Goal: Transaction & Acquisition: Purchase product/service

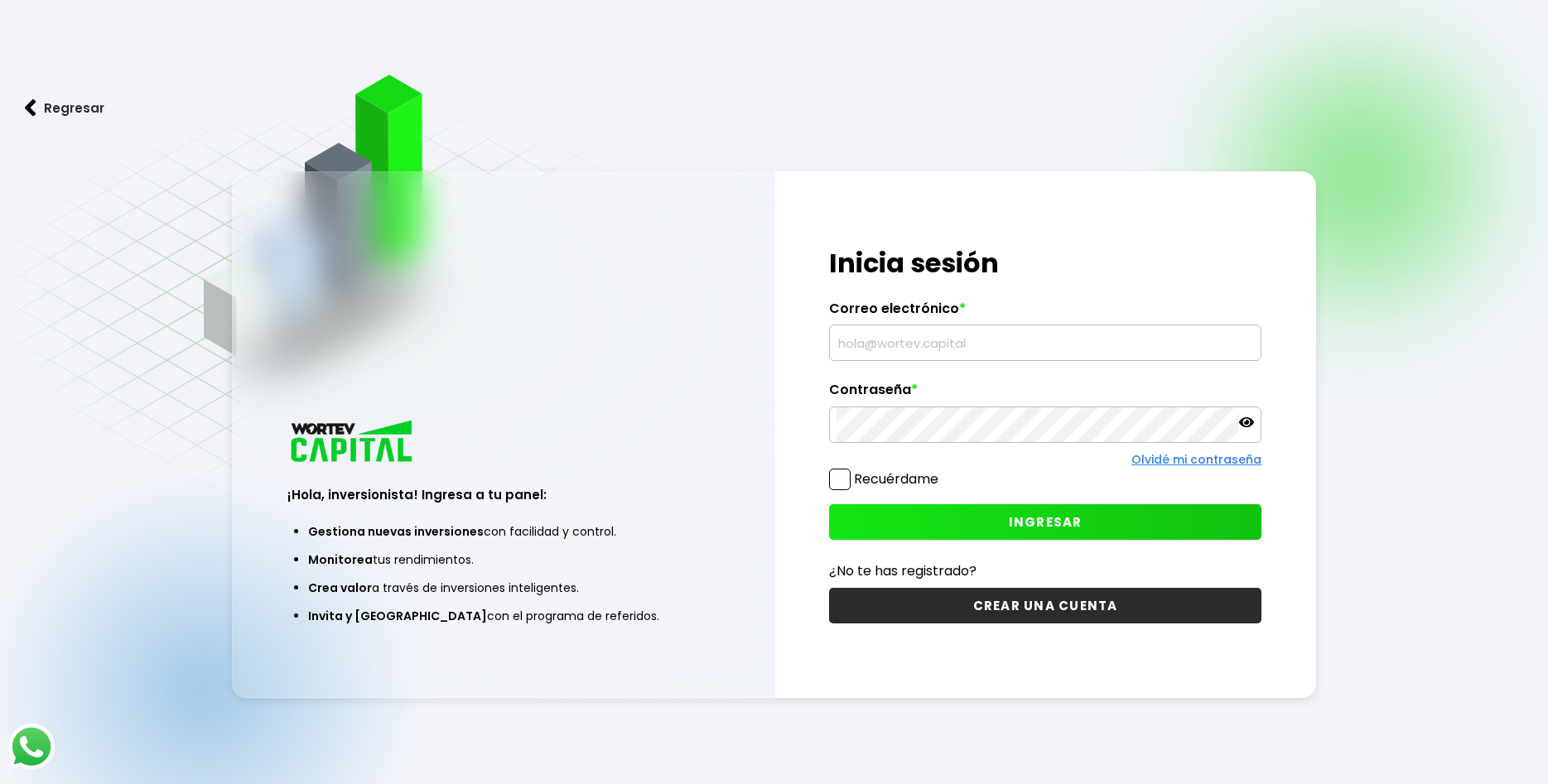
click at [872, 347] on input "text" at bounding box center [1045, 342] width 418 height 35
type input "a"
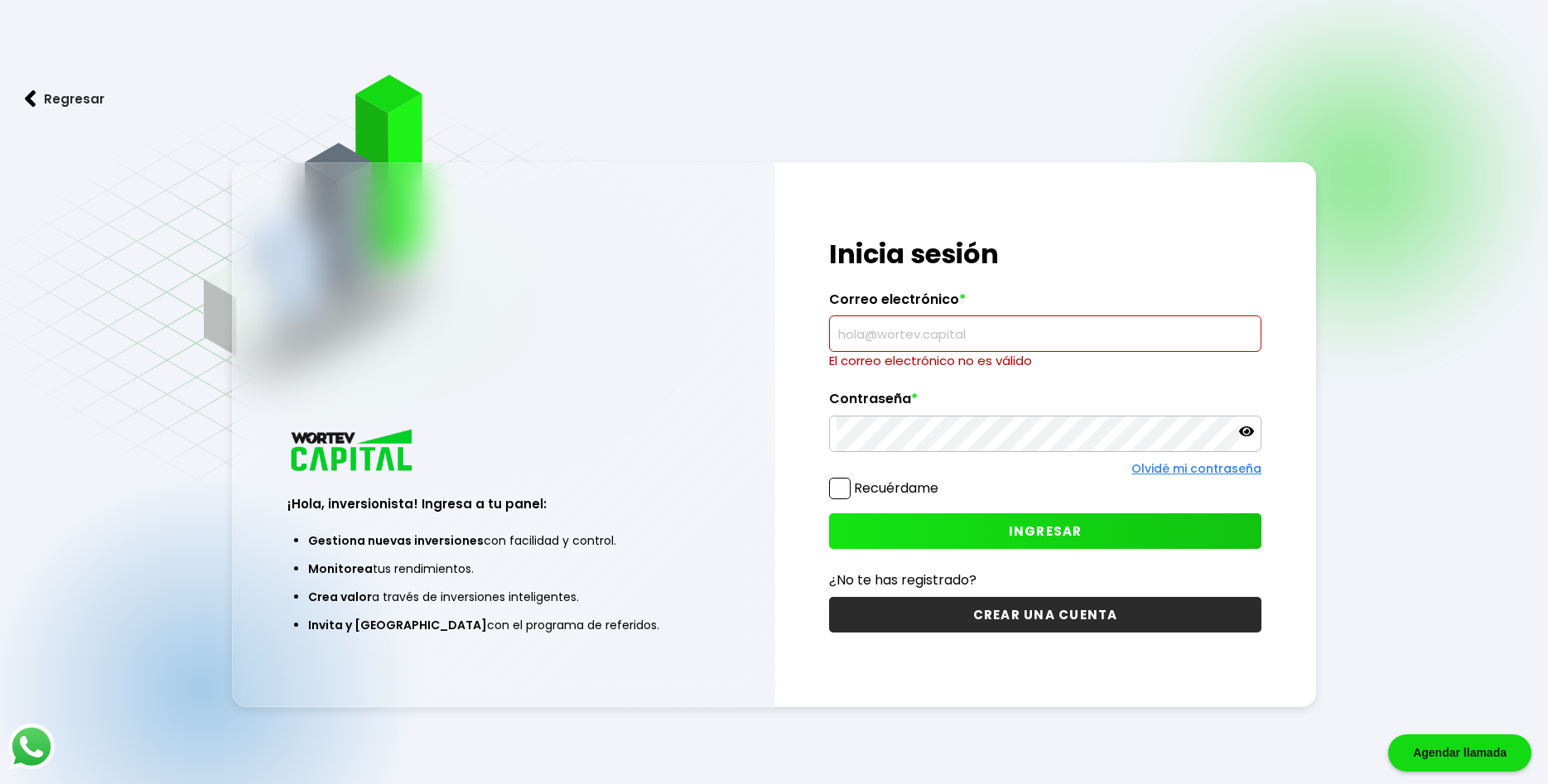
paste input "[EMAIL_ADDRESS][DOMAIN_NAME]"
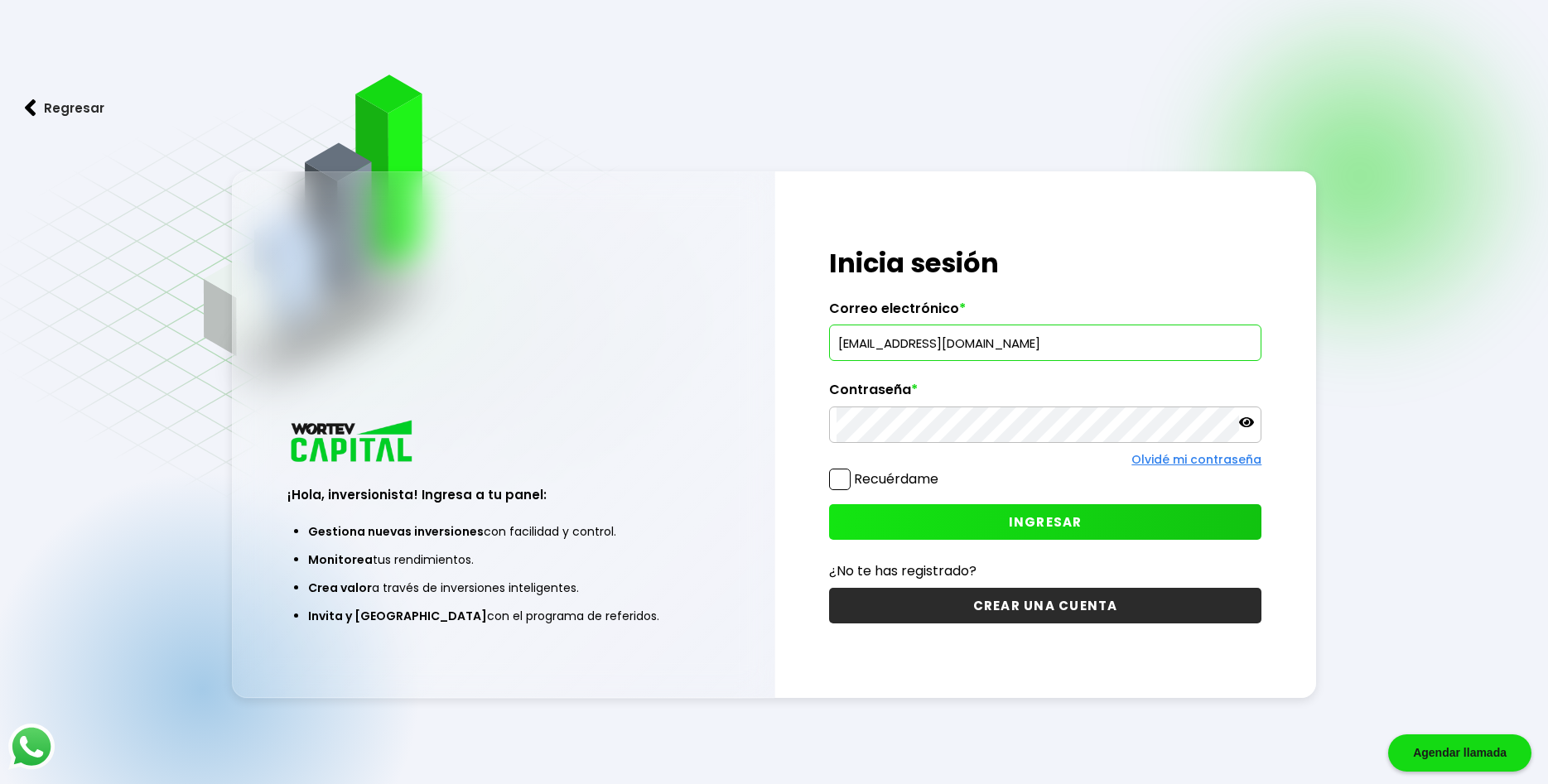
type input "[EMAIL_ADDRESS][DOMAIN_NAME]"
click at [849, 478] on span at bounding box center [839, 479] width 21 height 21
click at [941, 471] on input "Recuérdame" at bounding box center [941, 471] width 0 height 0
click at [1005, 516] on button "INGRESAR" at bounding box center [1045, 522] width 433 height 35
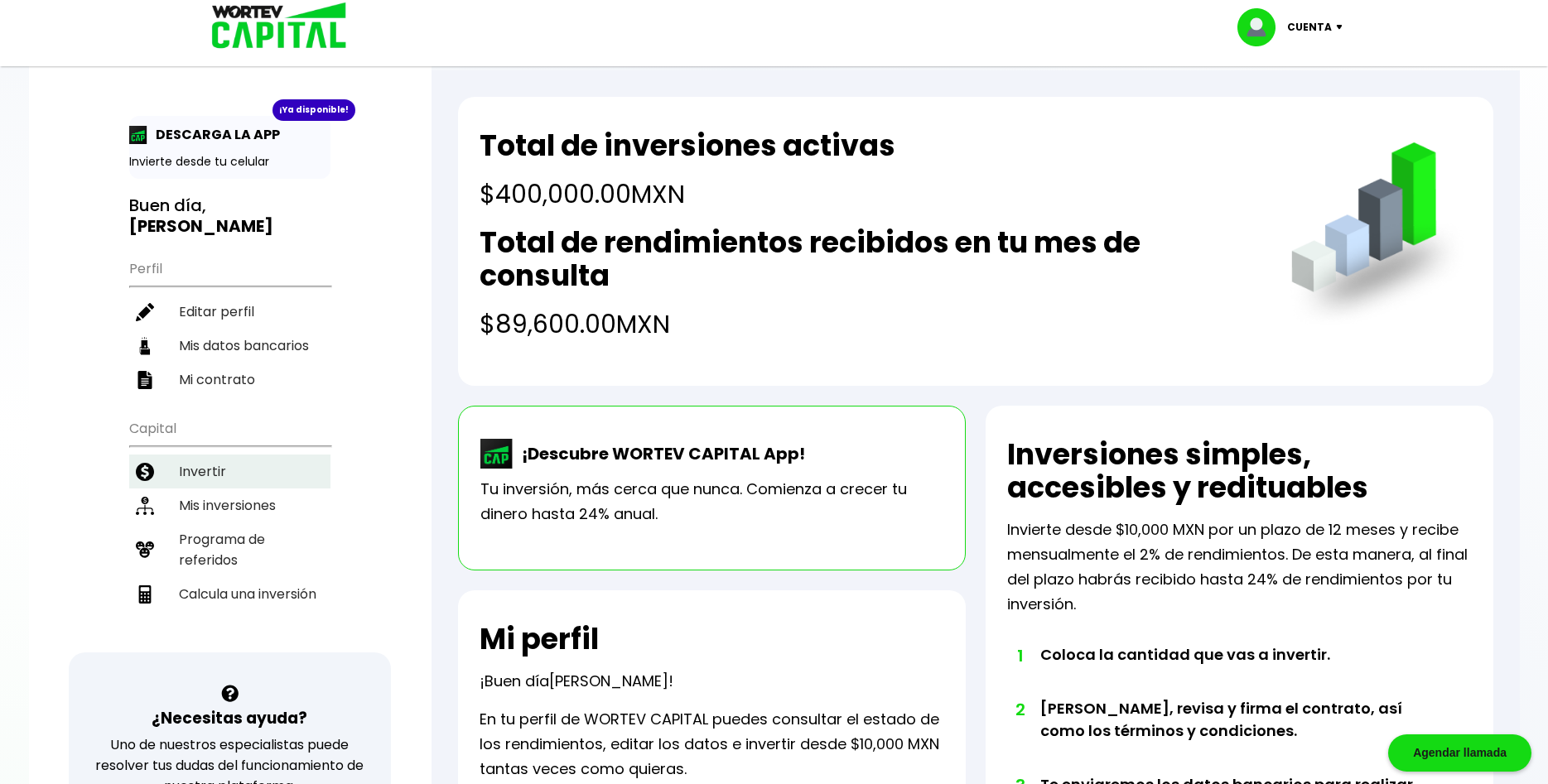
click at [184, 455] on li "Invertir" at bounding box center [230, 472] width 202 height 34
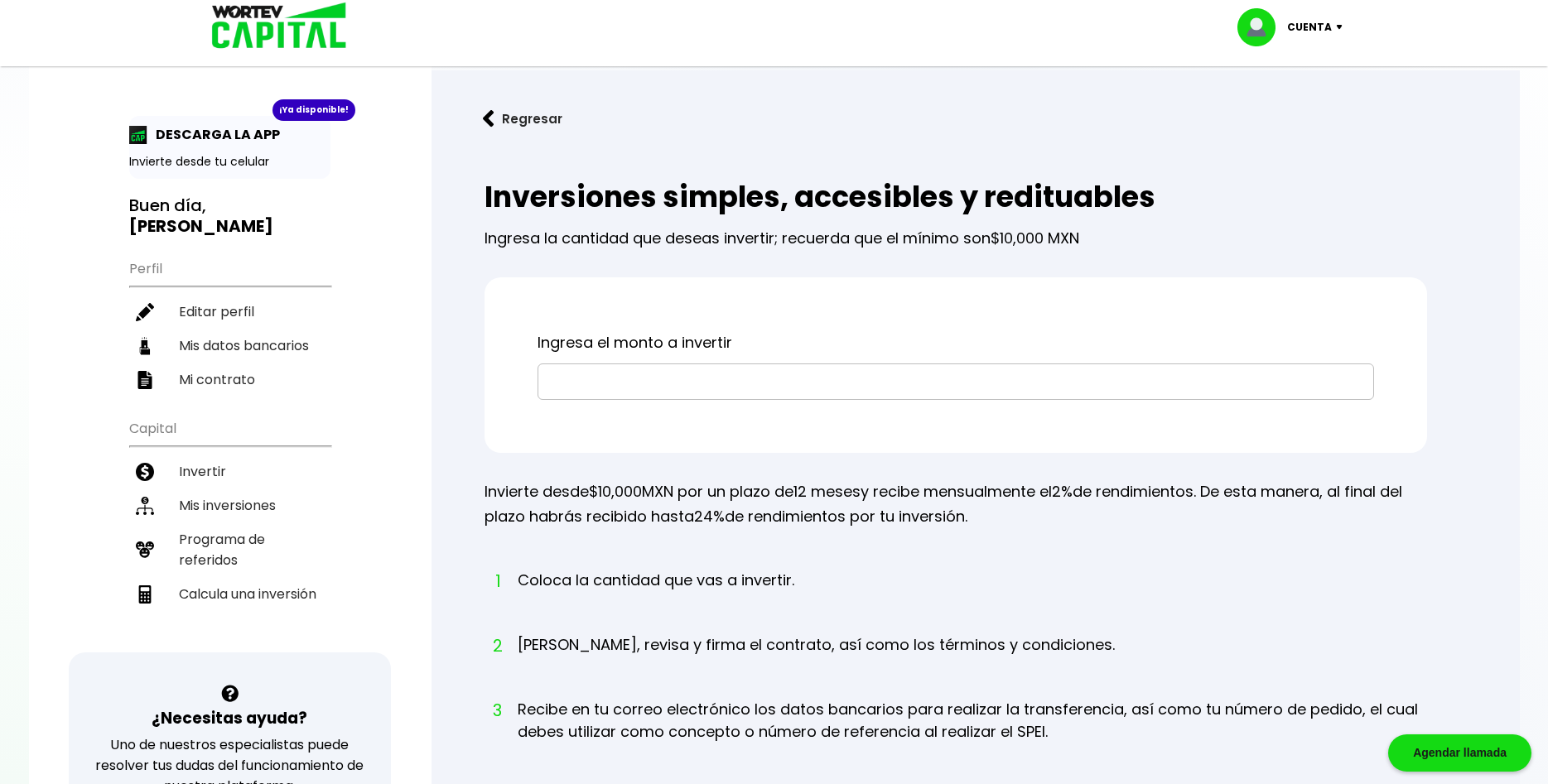
click at [753, 389] on input "text" at bounding box center [955, 382] width 821 height 35
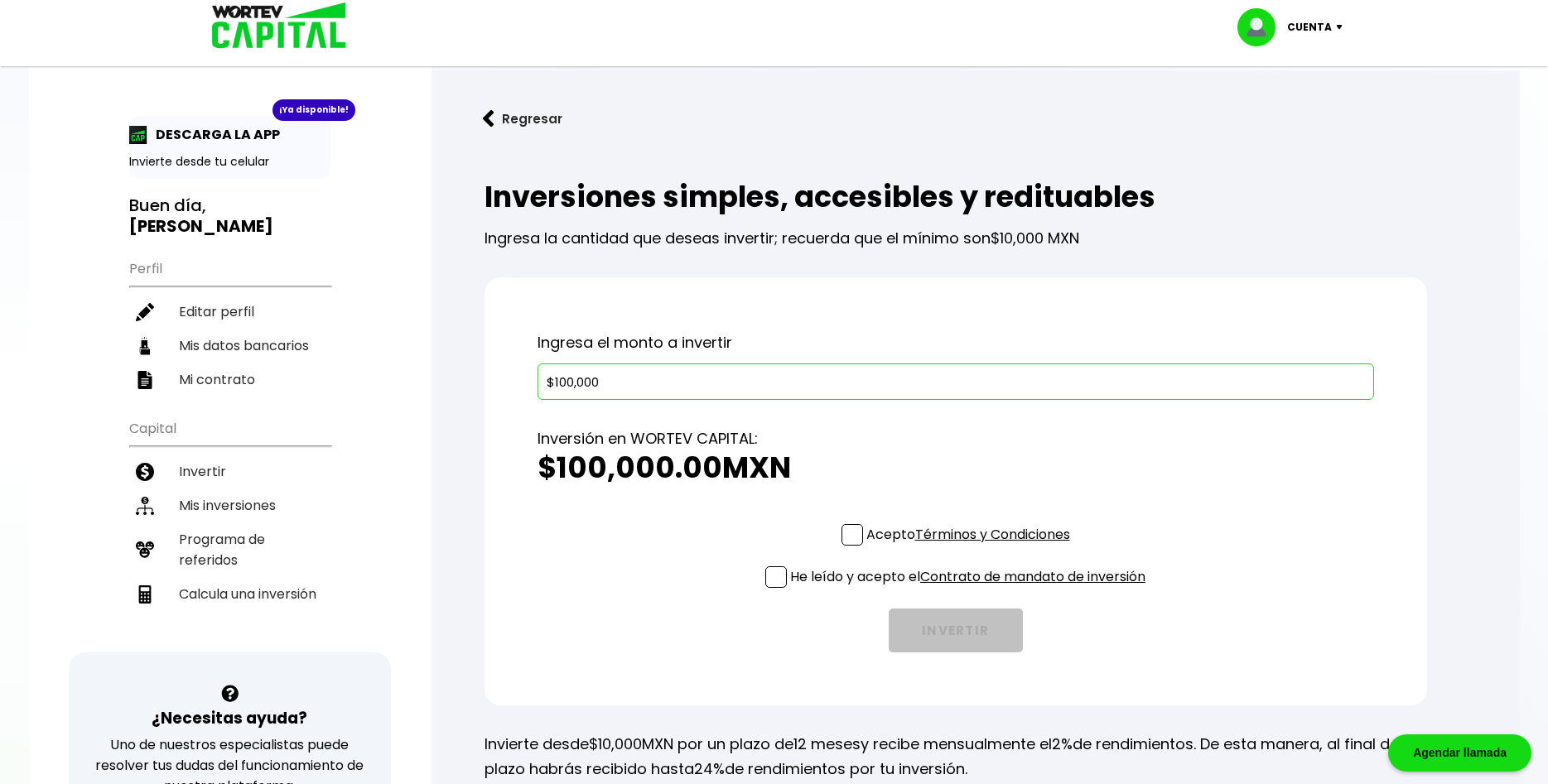
type input "$100,000"
click at [935, 455] on h2 "$100,000.00 MXN" at bounding box center [955, 467] width 837 height 33
click at [986, 534] on link "Términos y Condiciones" at bounding box center [992, 534] width 154 height 19
click at [954, 579] on link "Contrato de mandato de inversión" at bounding box center [1032, 576] width 225 height 19
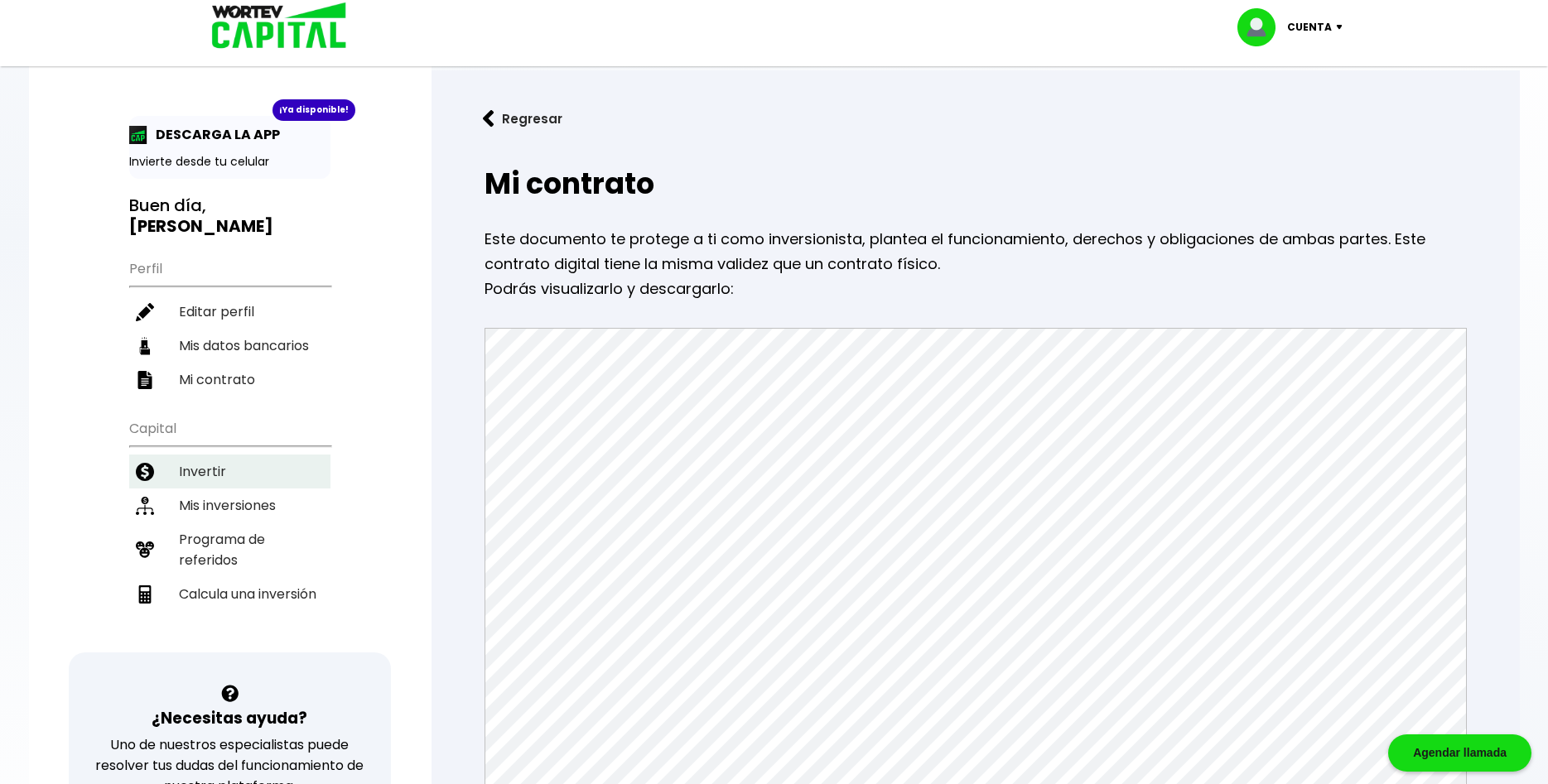
click at [189, 455] on li "Invertir" at bounding box center [230, 472] width 202 height 34
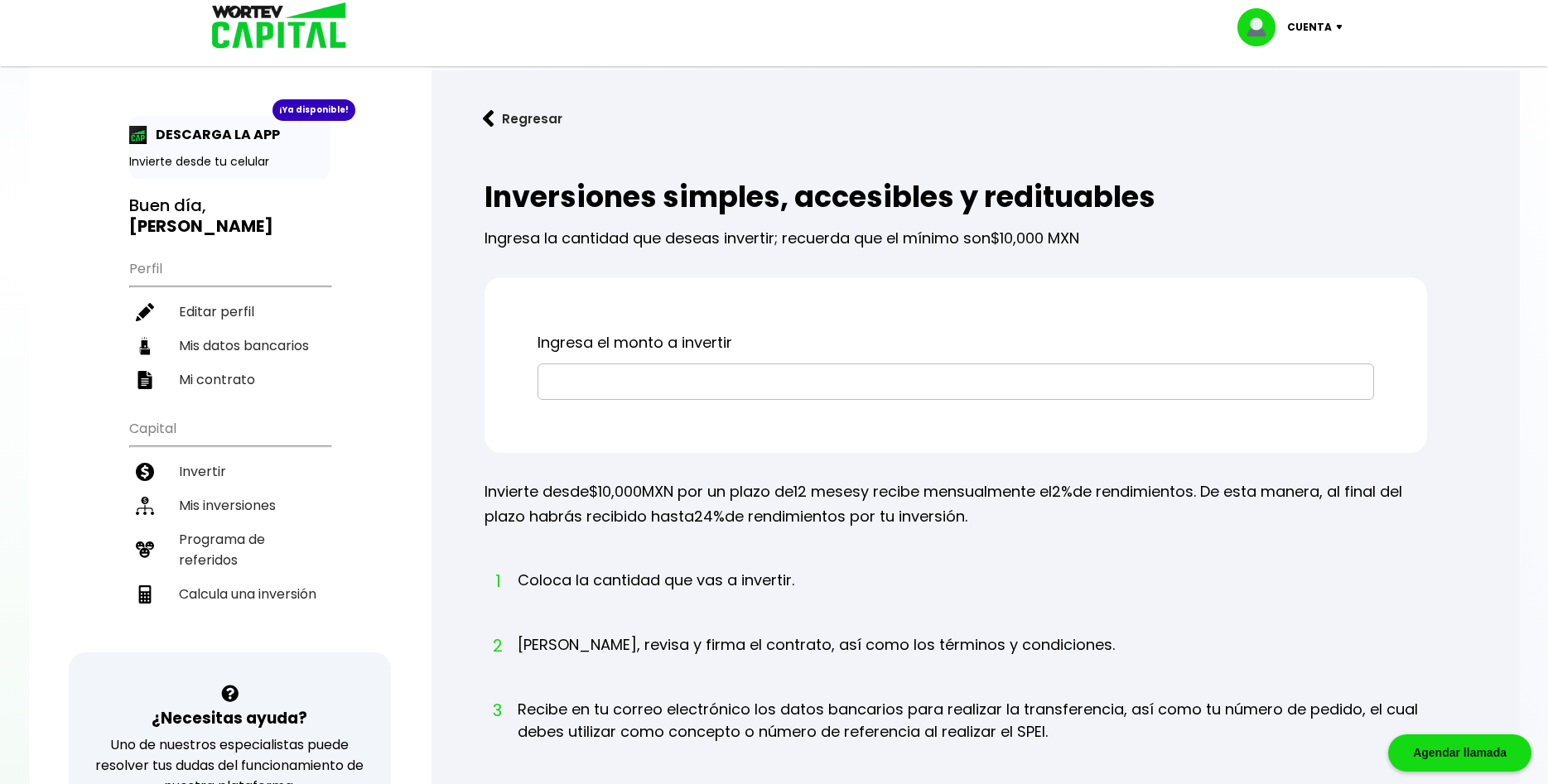
click at [600, 381] on input "text" at bounding box center [955, 382] width 821 height 35
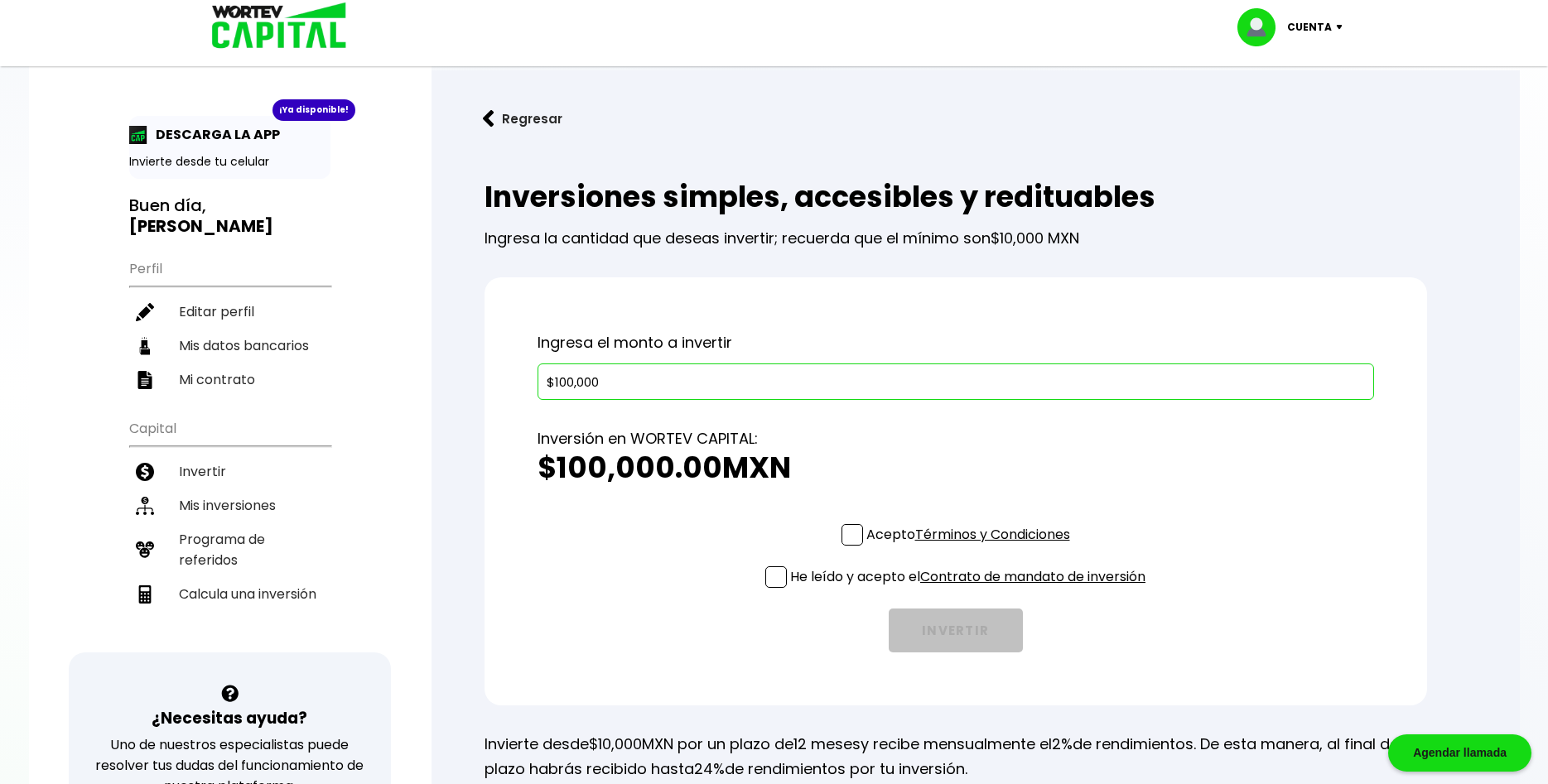
type input "$100,000"
click at [848, 537] on span at bounding box center [851, 534] width 21 height 21
click at [971, 547] on input "Acepto Términos y Condiciones" at bounding box center [971, 547] width 0 height 0
click at [770, 567] on span at bounding box center [776, 576] width 21 height 21
click at [971, 589] on input "He leído y acepto el Contrato de mandato de inversión" at bounding box center [971, 589] width 0 height 0
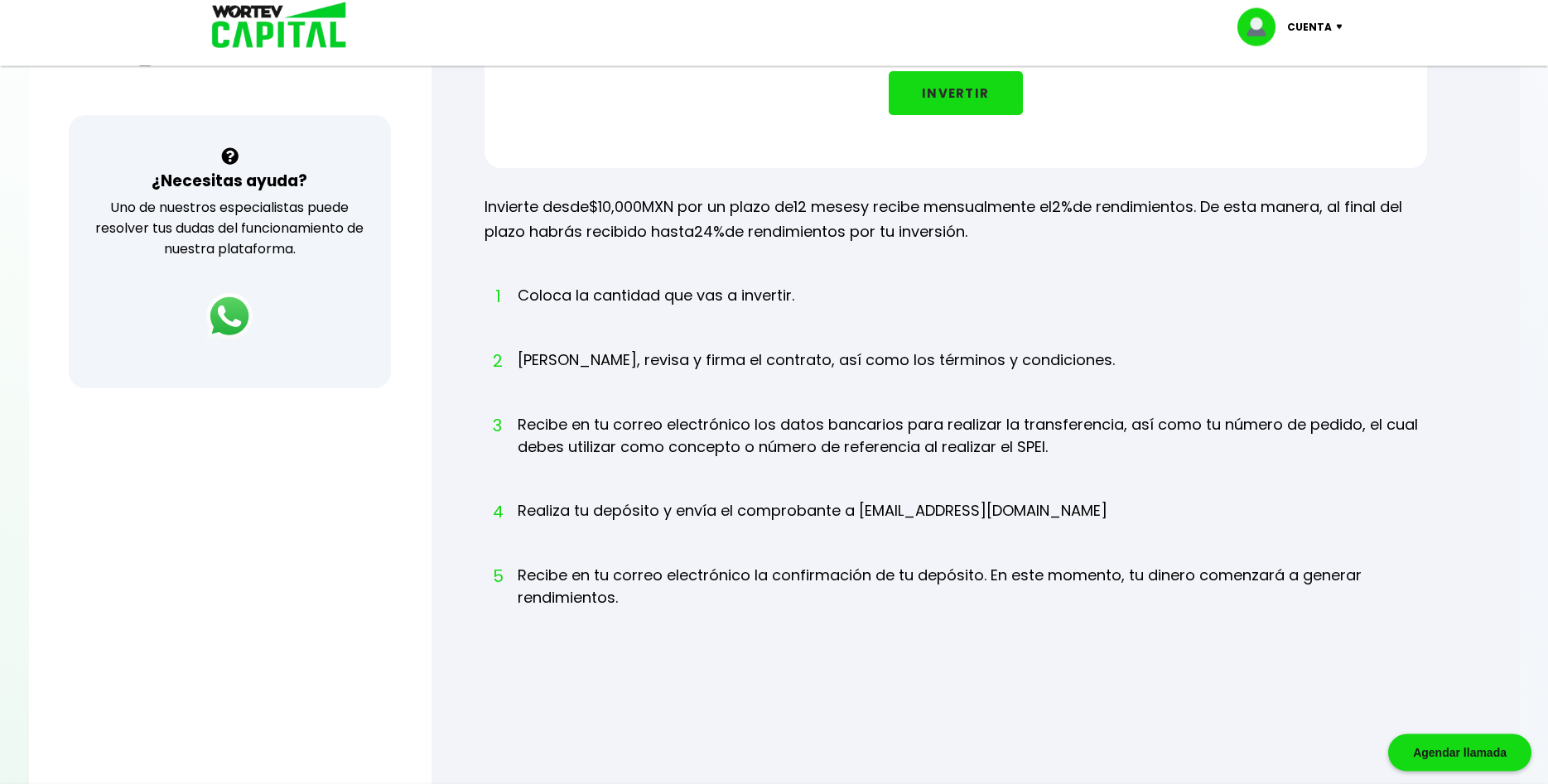
scroll to position [563, 0]
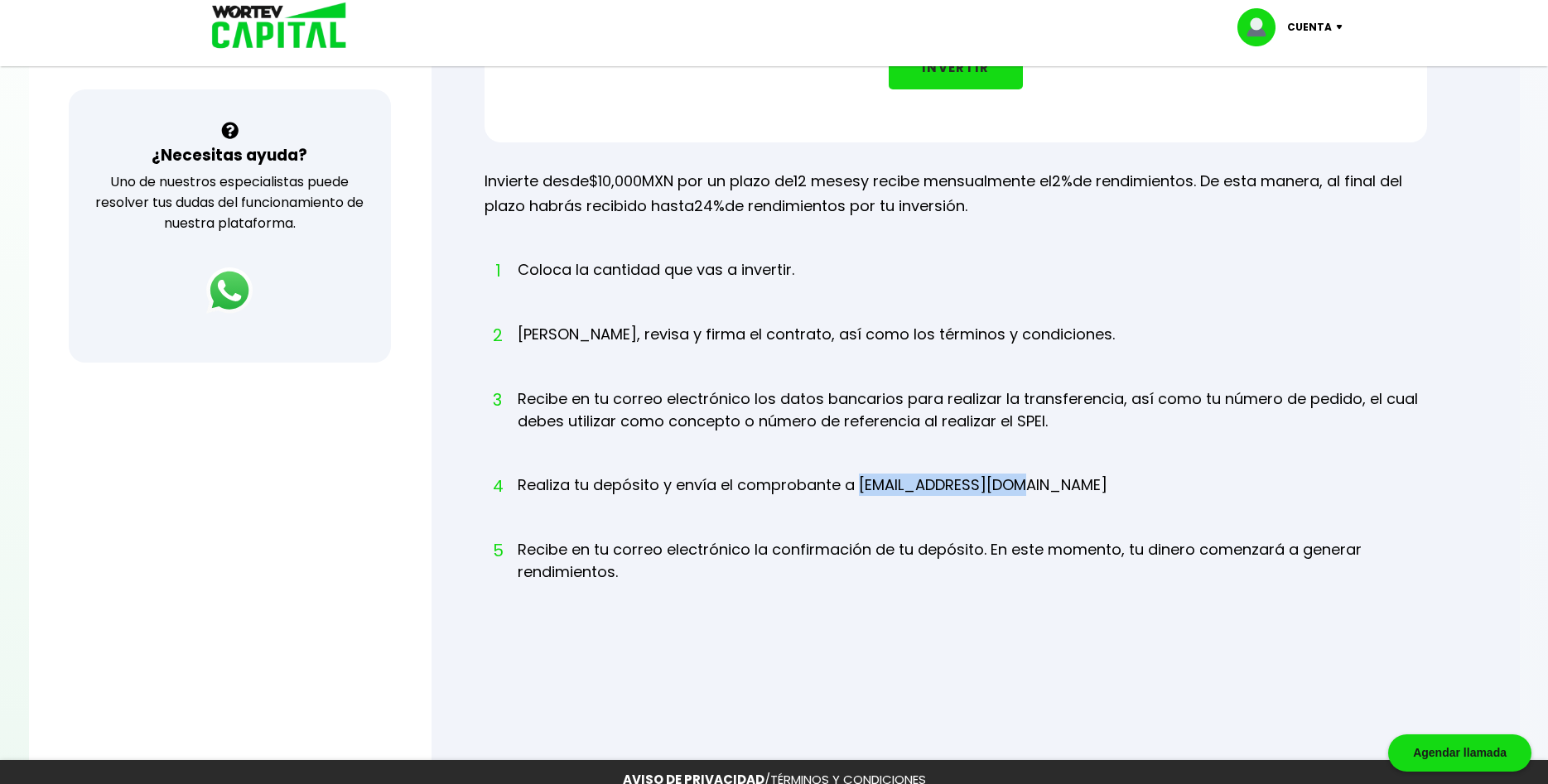
drag, startPoint x: 858, startPoint y: 489, endPoint x: 1005, endPoint y: 486, distance: 147.0
click at [1005, 486] on li "4 Realiza tu depósito y envía el comprobante a [EMAIL_ADDRESS][DOMAIN_NAME]" at bounding box center [812, 500] width 590 height 54
copy li "[EMAIL_ADDRESS][DOMAIN_NAME]"
click at [708, 600] on li "5 Recibe en tu correo electrónico la confirmación de tu depósito. En este momen…" at bounding box center [972, 576] width 910 height 76
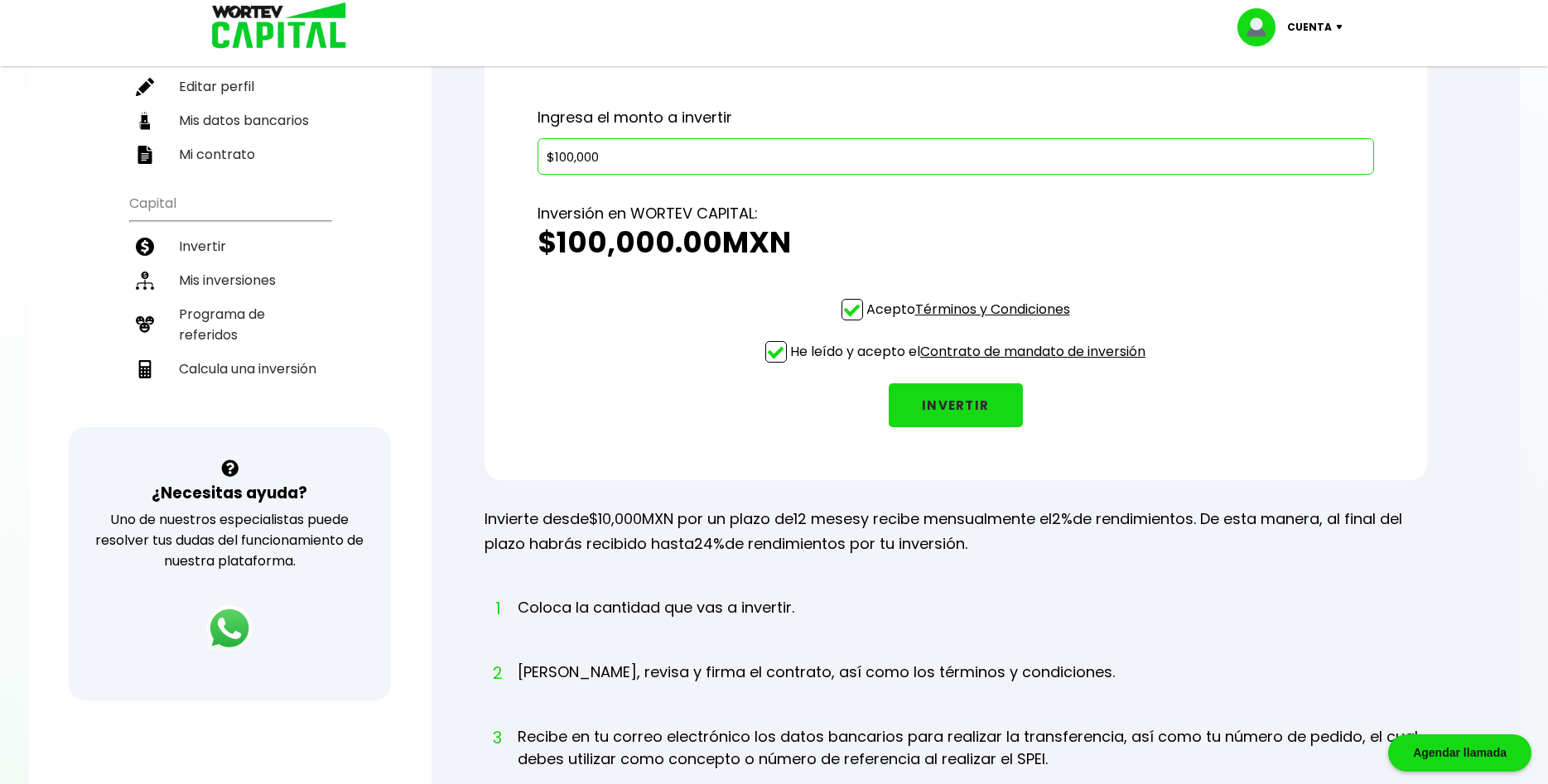
scroll to position [197, 0]
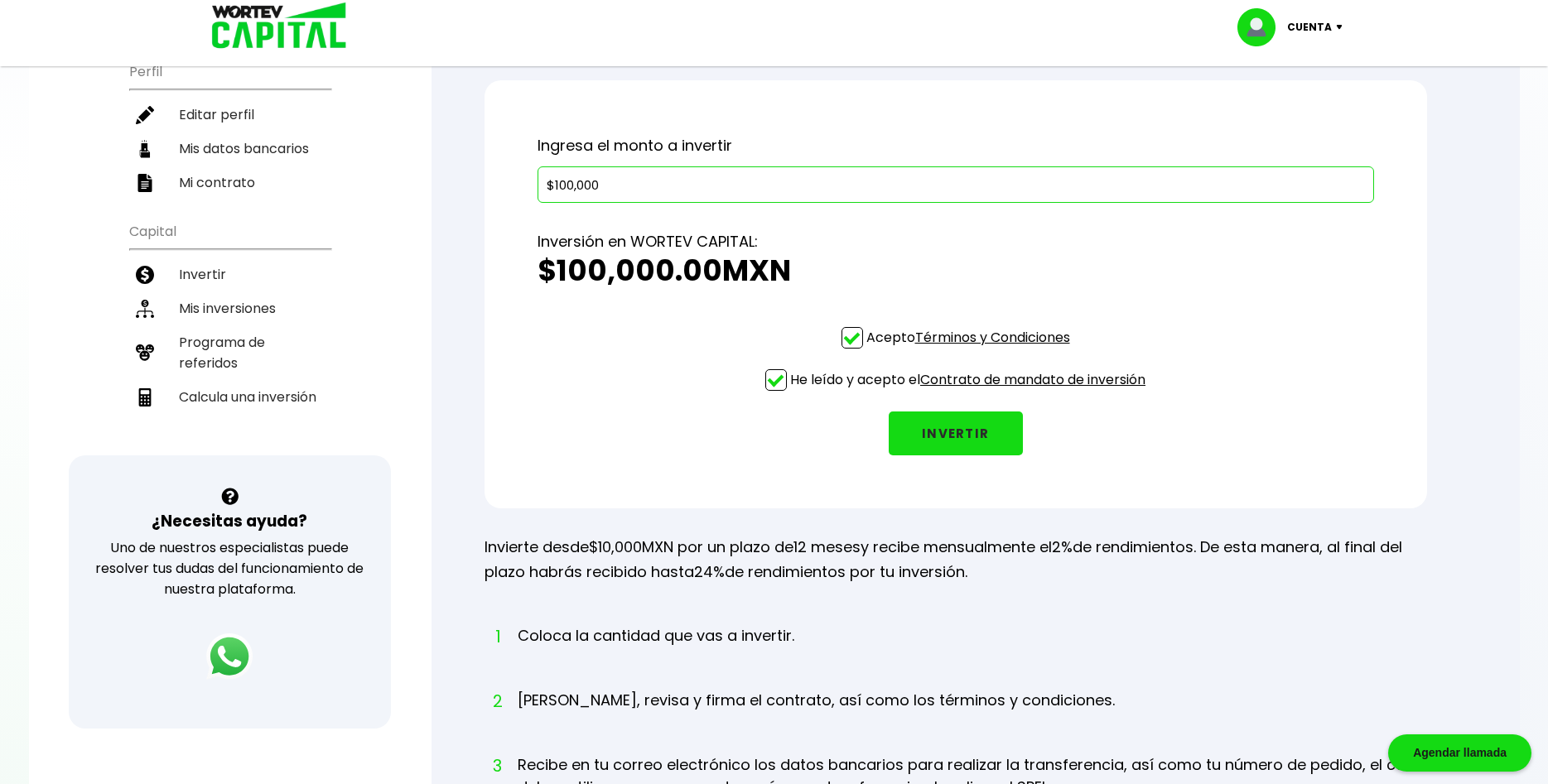
click at [954, 432] on button "INVERTIR" at bounding box center [955, 433] width 134 height 44
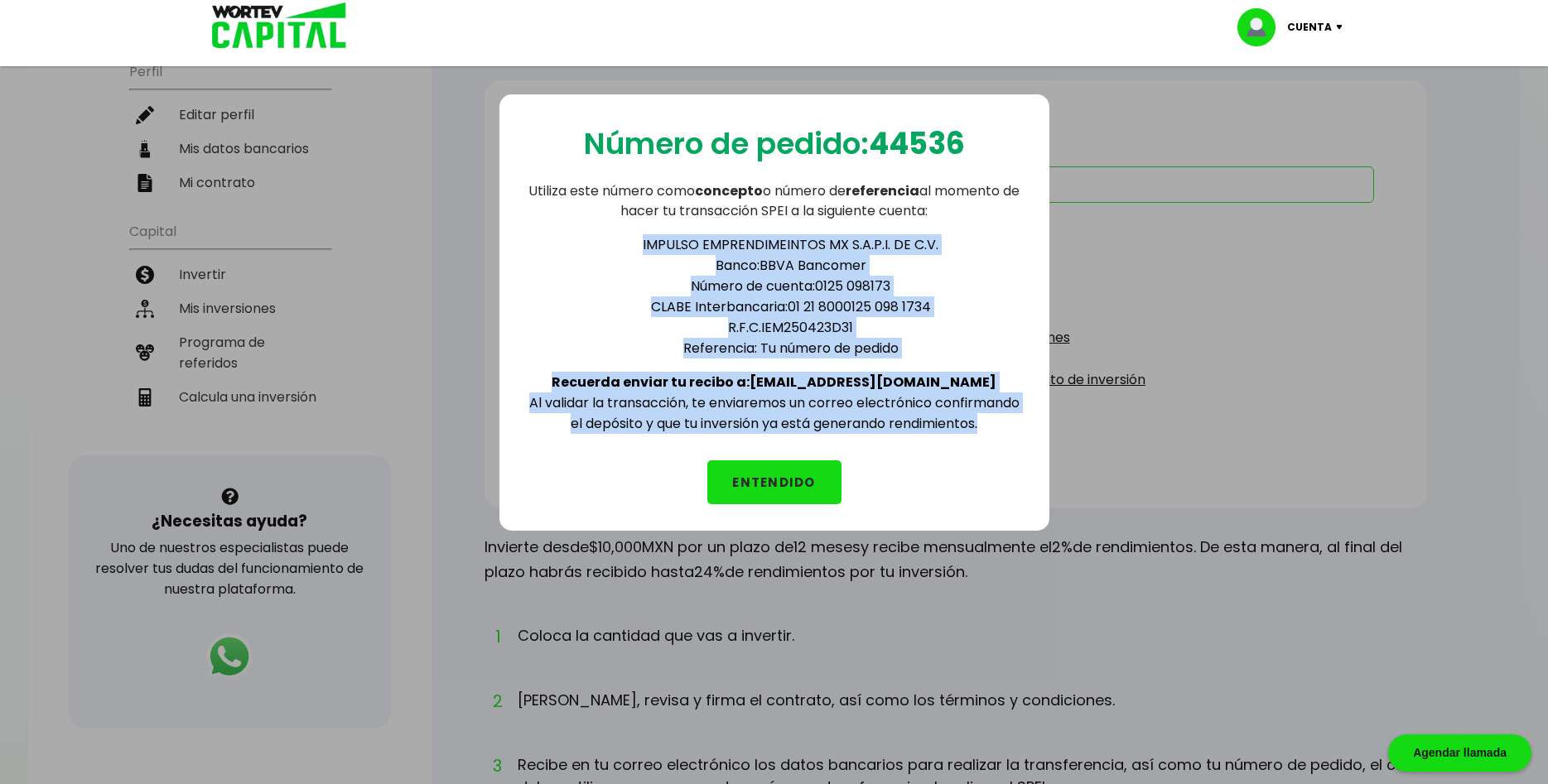
drag, startPoint x: 645, startPoint y: 244, endPoint x: 989, endPoint y: 437, distance: 394.4
click at [989, 437] on div "Número de pedido: 44536 Utiliza este número como concepto o número de referenci…" at bounding box center [774, 312] width 550 height 437
copy div "IMPULSO EMPRENDIMEINTOS MX S.A.P.I. DE C.V. Banco: BBVA Bancomer Número de cuen…"
click at [780, 476] on button "ENTENDIDO" at bounding box center [774, 482] width 134 height 44
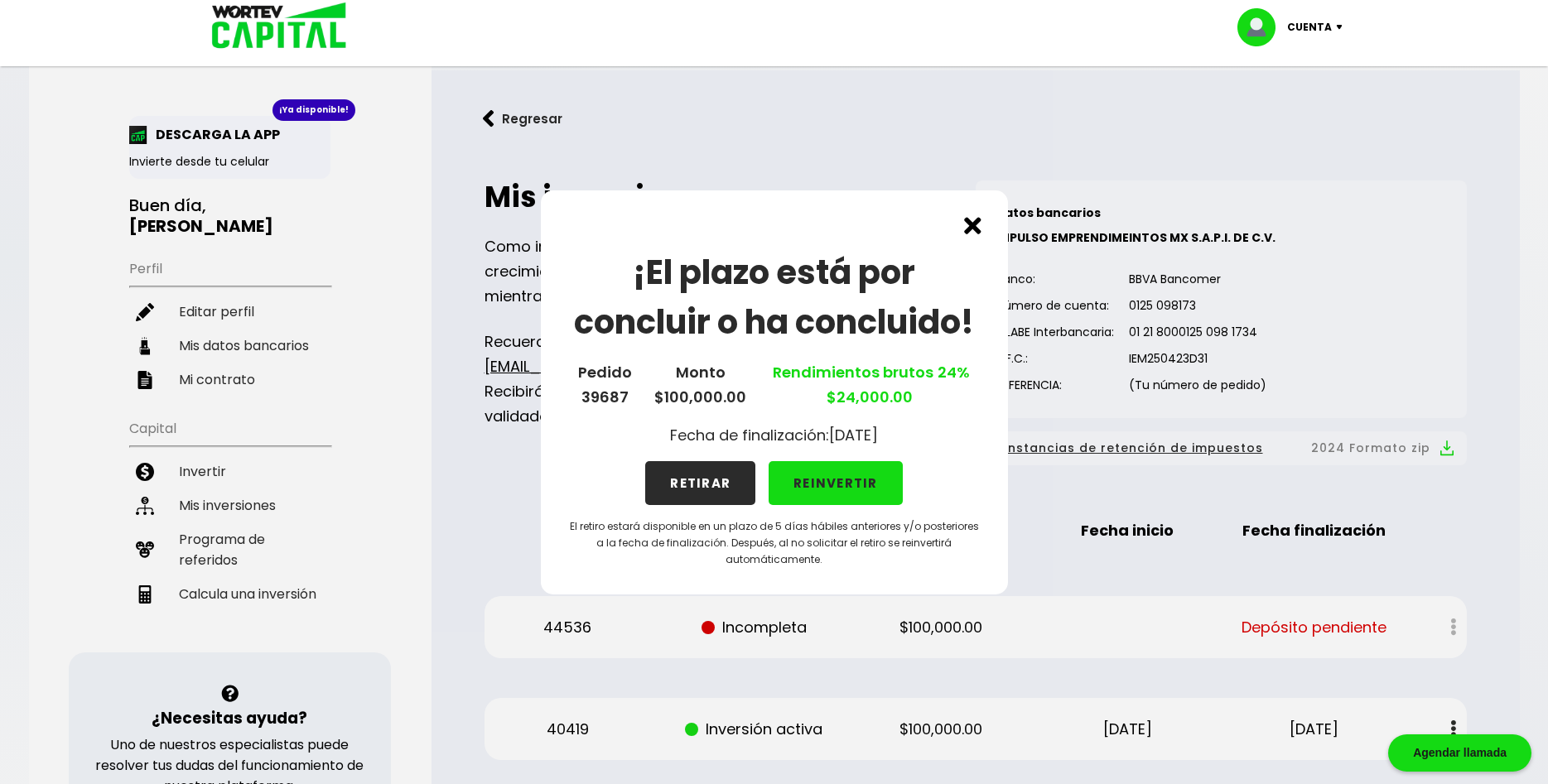
click at [1306, 23] on p "Cuenta" at bounding box center [1309, 27] width 45 height 25
click at [1294, 106] on li "Cerrar sesión" at bounding box center [1291, 111] width 132 height 34
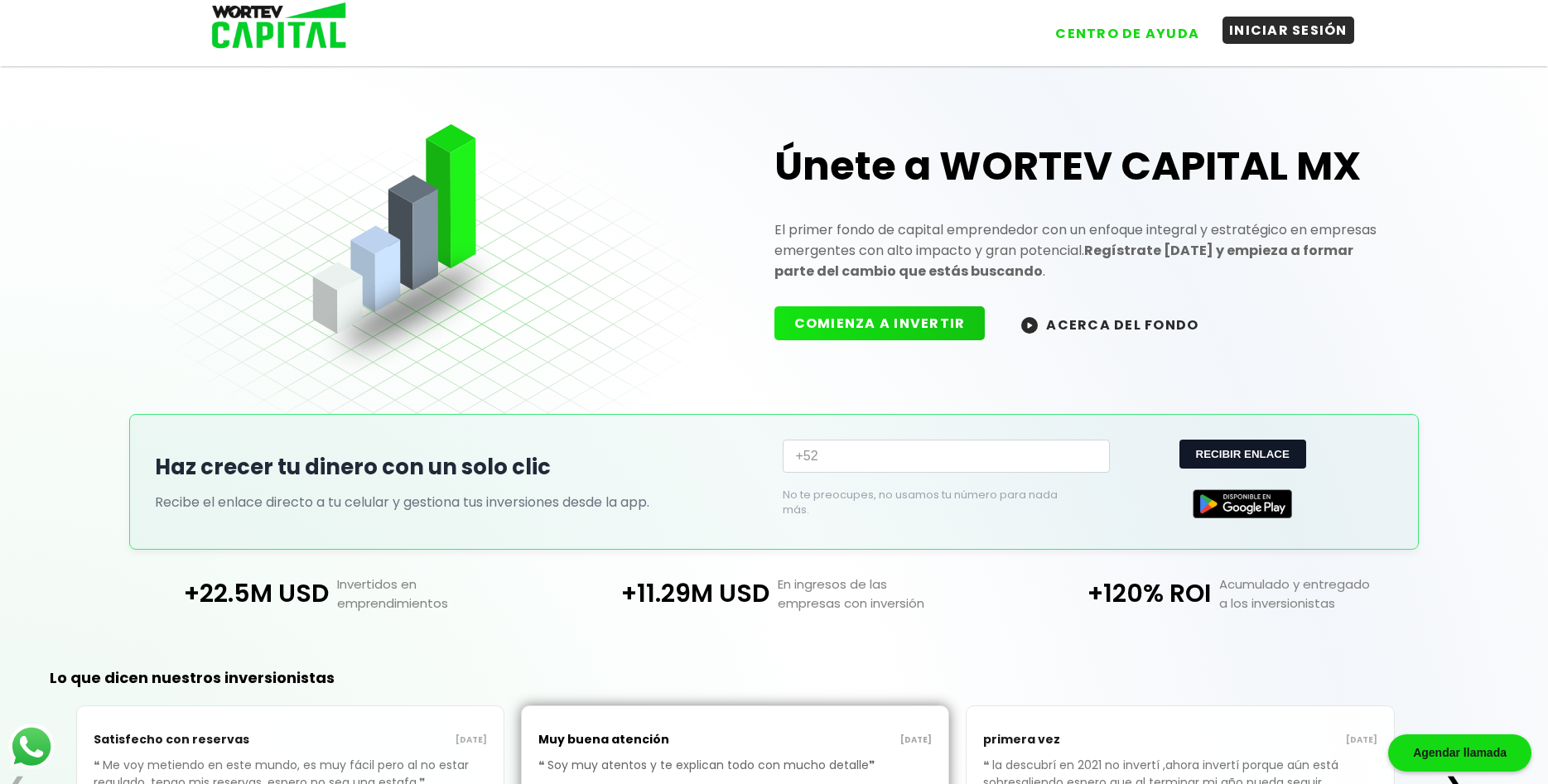
click at [1288, 35] on button "INICIAR SESIÓN" at bounding box center [1287, 30] width 131 height 27
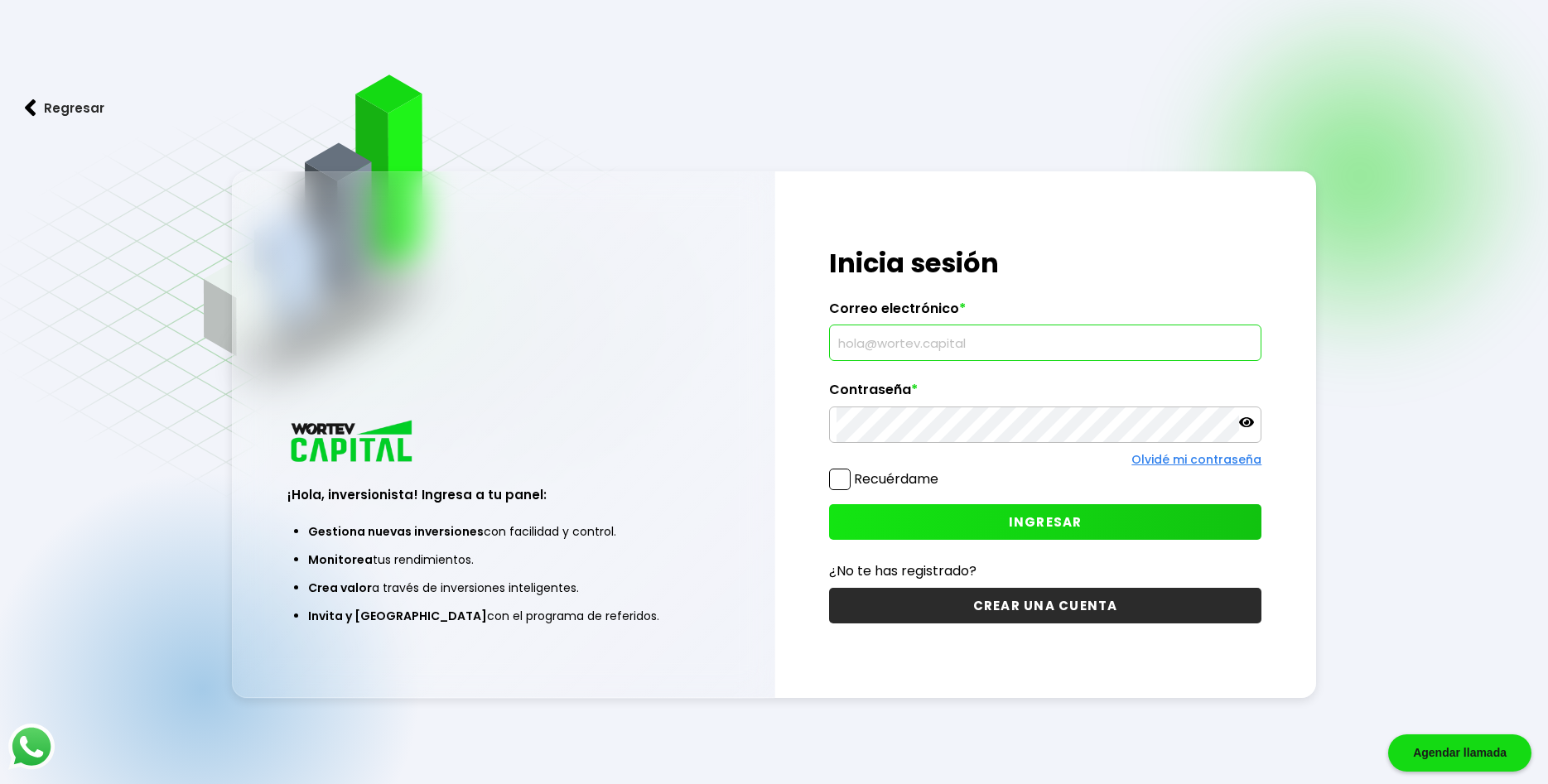
click at [910, 345] on input "text" at bounding box center [1045, 342] width 418 height 35
paste input "[EMAIL_ADDRESS][DOMAIN_NAME]"
type input "[EMAIL_ADDRESS][DOMAIN_NAME]"
click at [1001, 518] on button "INGRESAR" at bounding box center [1045, 522] width 433 height 35
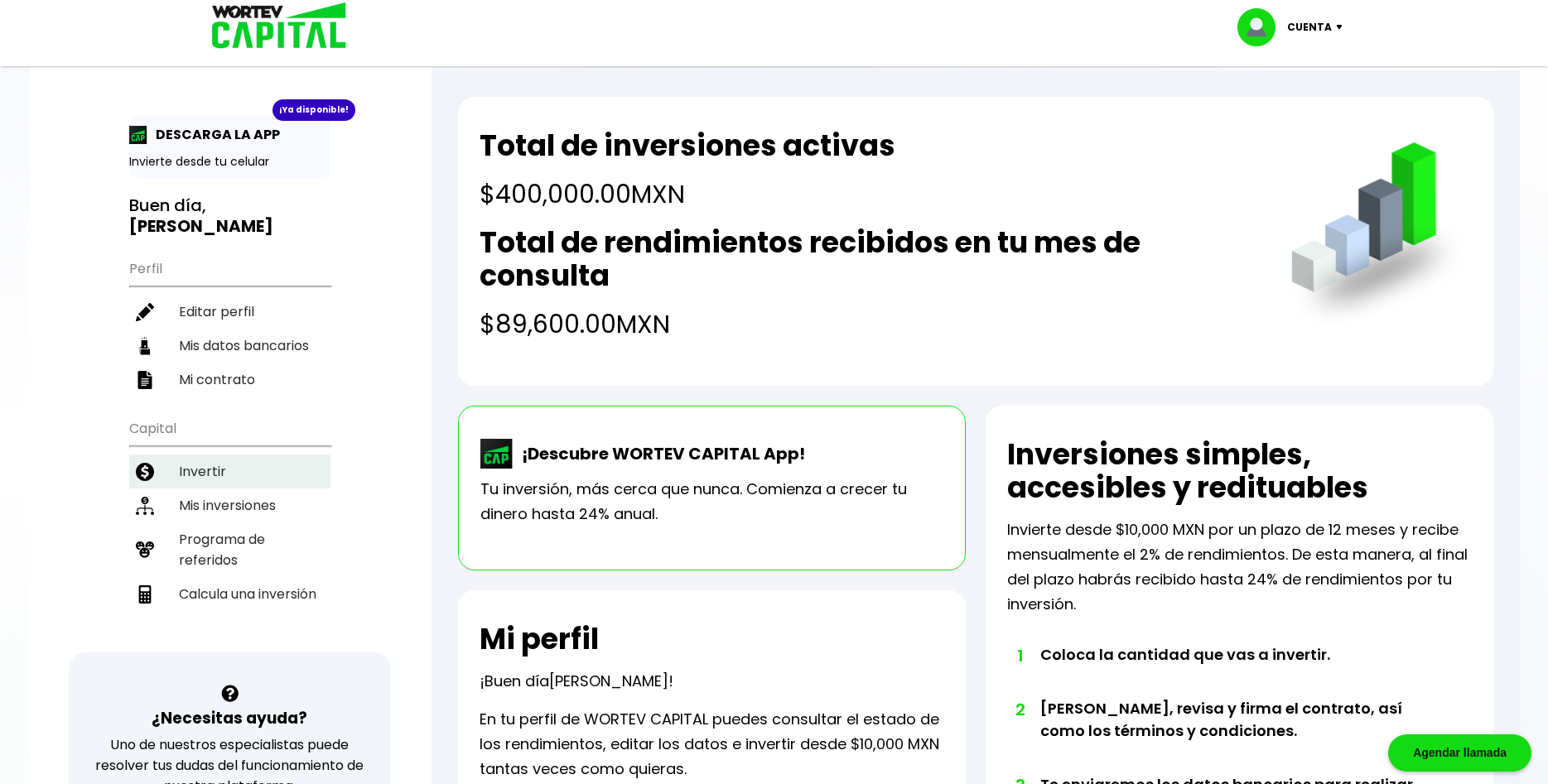
click at [204, 455] on li "Invertir" at bounding box center [230, 472] width 202 height 34
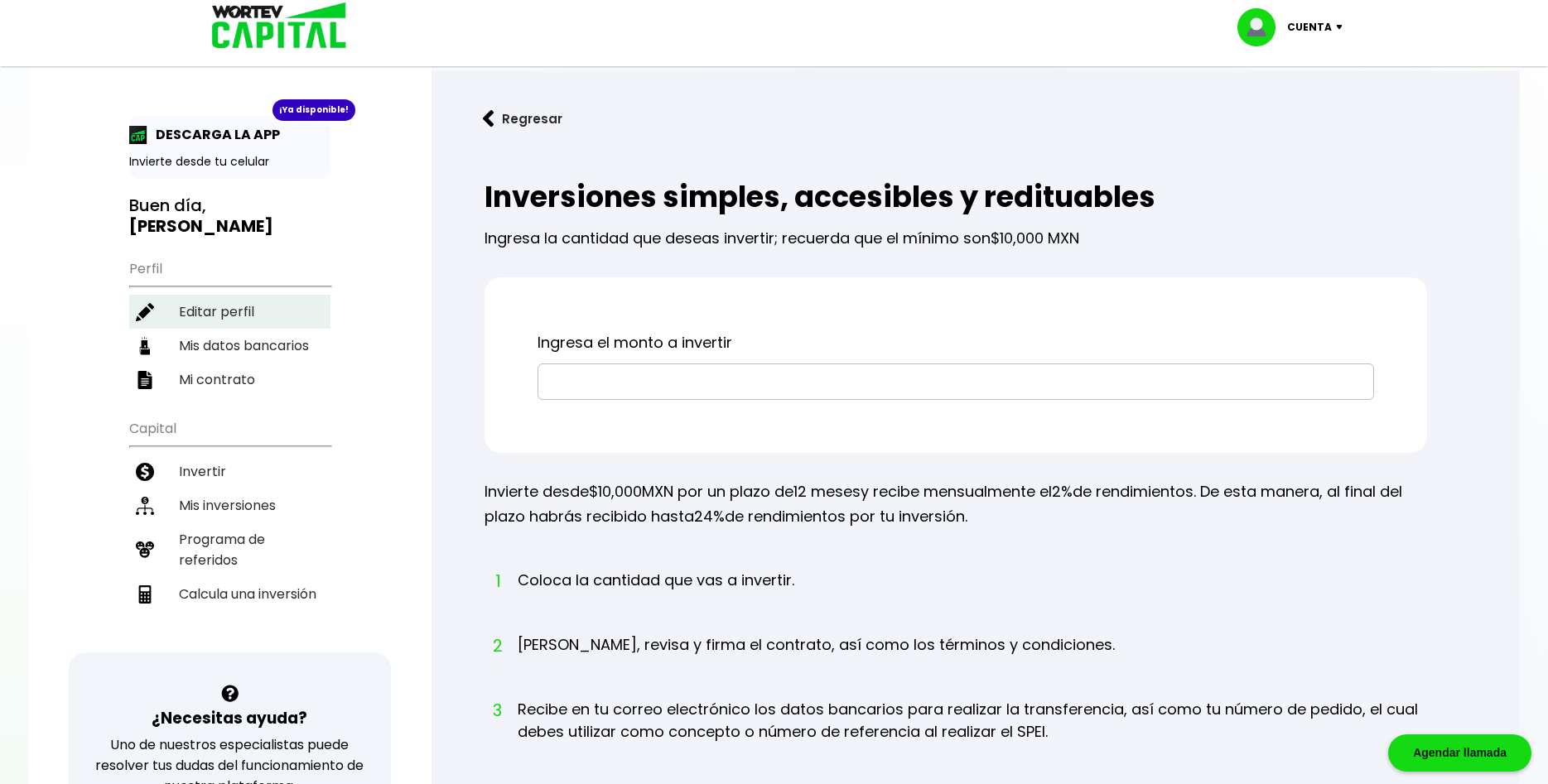
click at [212, 297] on li "Editar perfil" at bounding box center [230, 312] width 202 height 34
select select "Hombre"
select select "Posgrado"
select select "DF"
select select "Banorte"
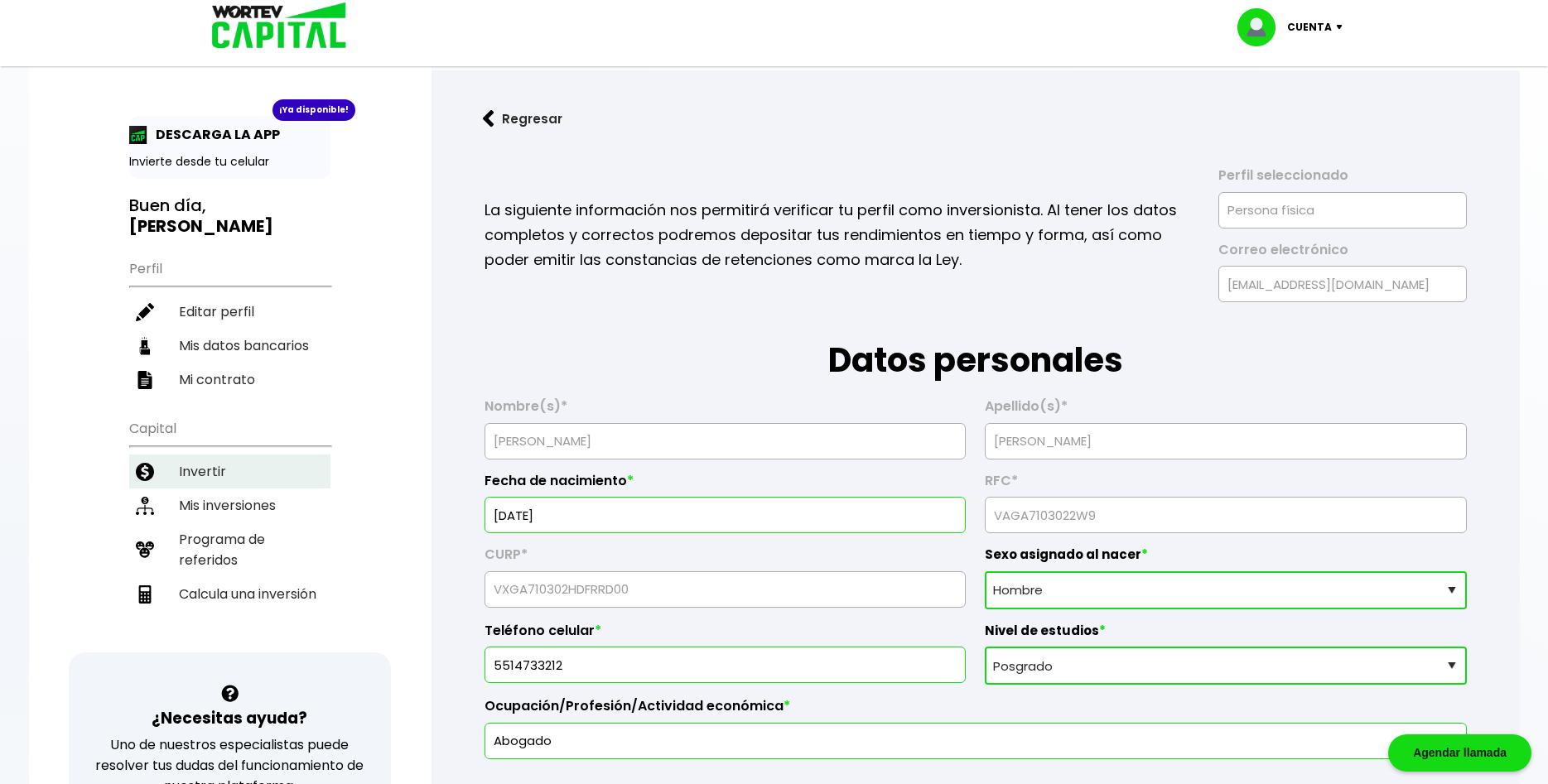
click at [199, 455] on li "Invertir" at bounding box center [230, 472] width 202 height 34
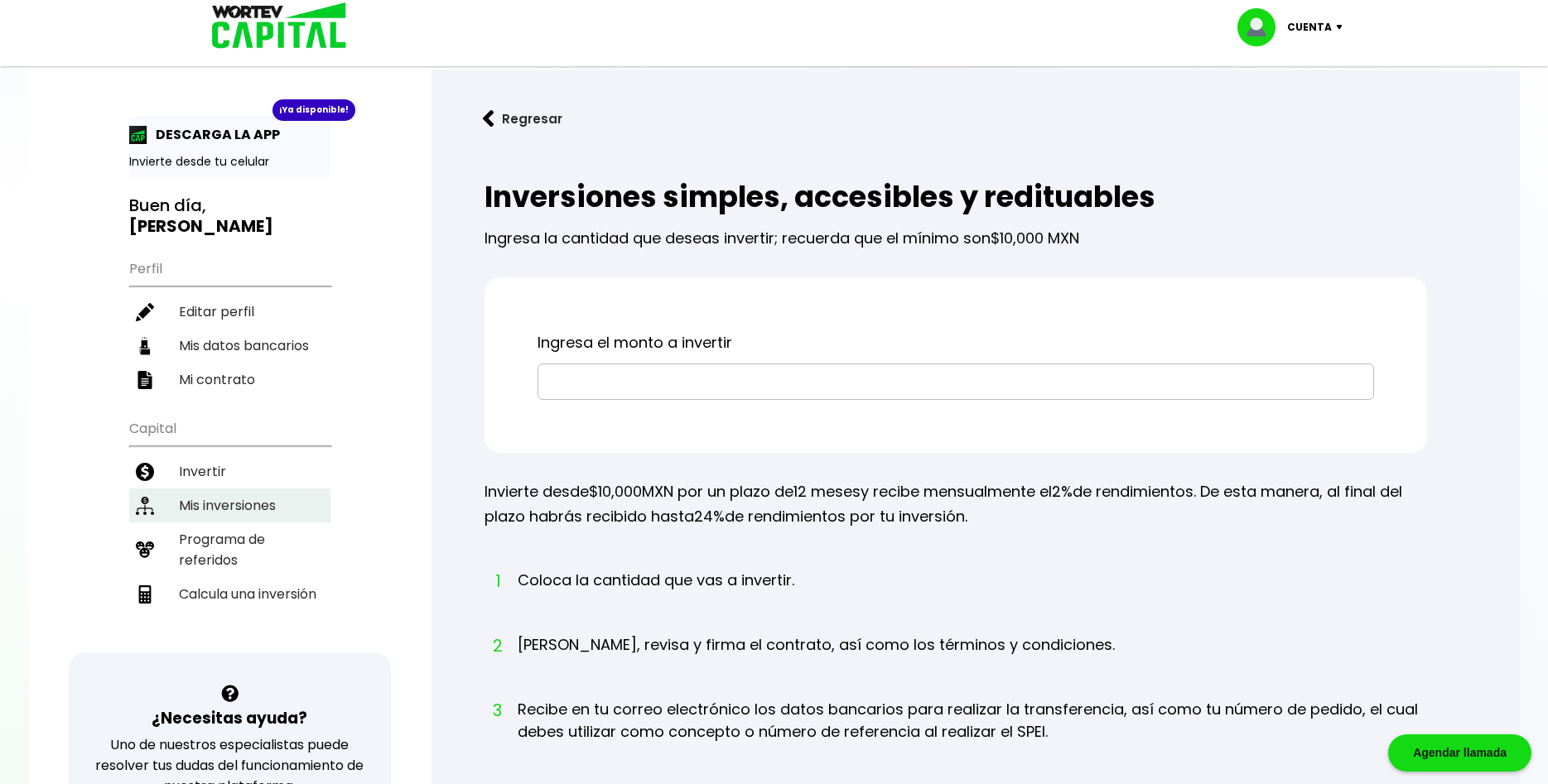
click at [203, 488] on li "Mis inversiones" at bounding box center [230, 505] width 202 height 34
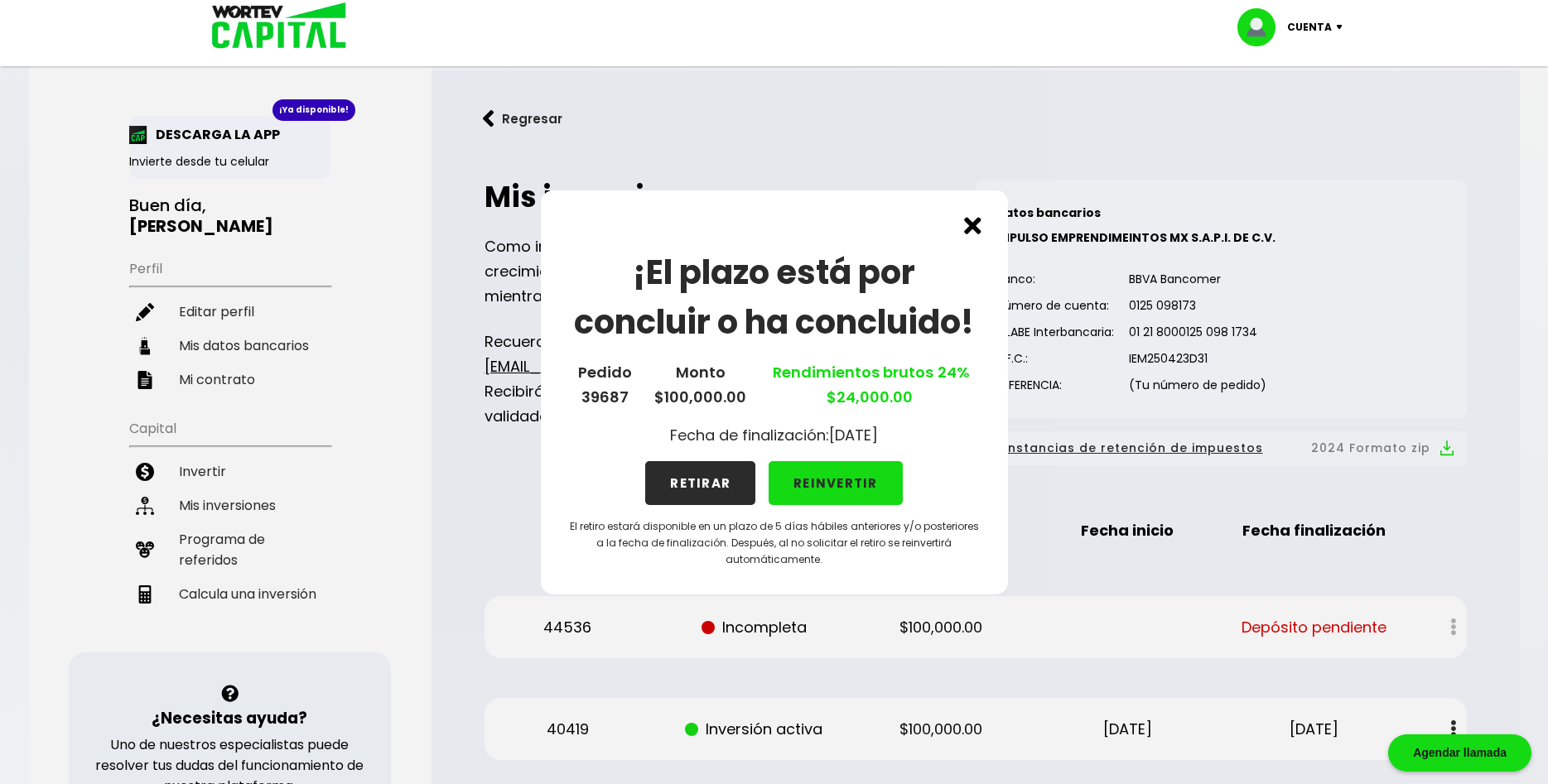
click at [1319, 28] on p "Cuenta" at bounding box center [1309, 27] width 45 height 25
click at [1301, 113] on li "Cerrar sesión" at bounding box center [1291, 111] width 132 height 34
